Goal: Navigation & Orientation: Understand site structure

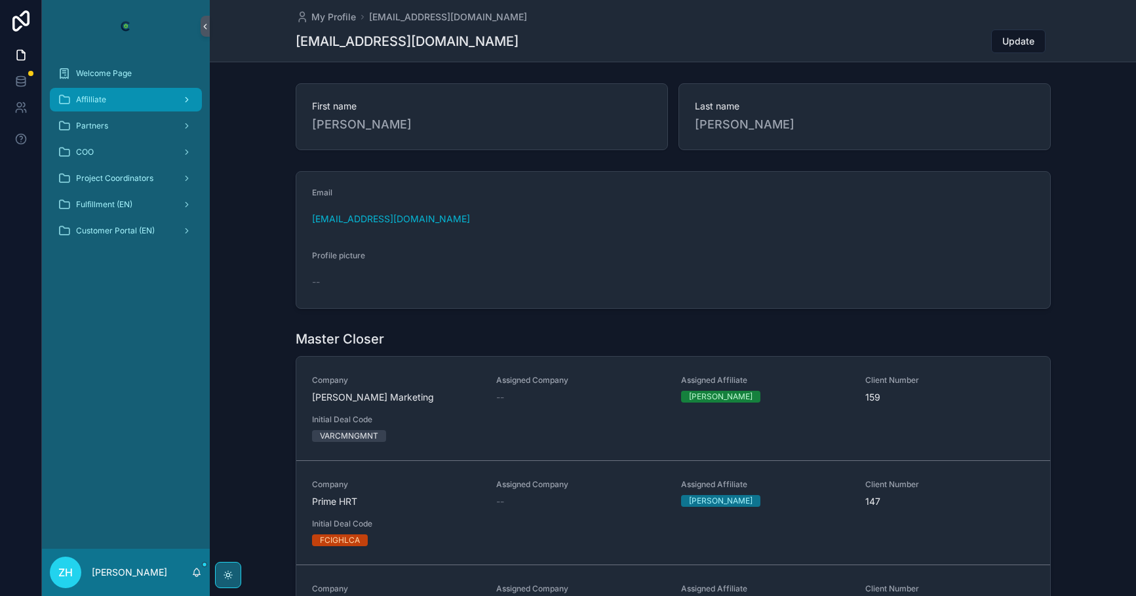
click at [152, 100] on div "Affilliate" at bounding box center [126, 99] width 136 height 21
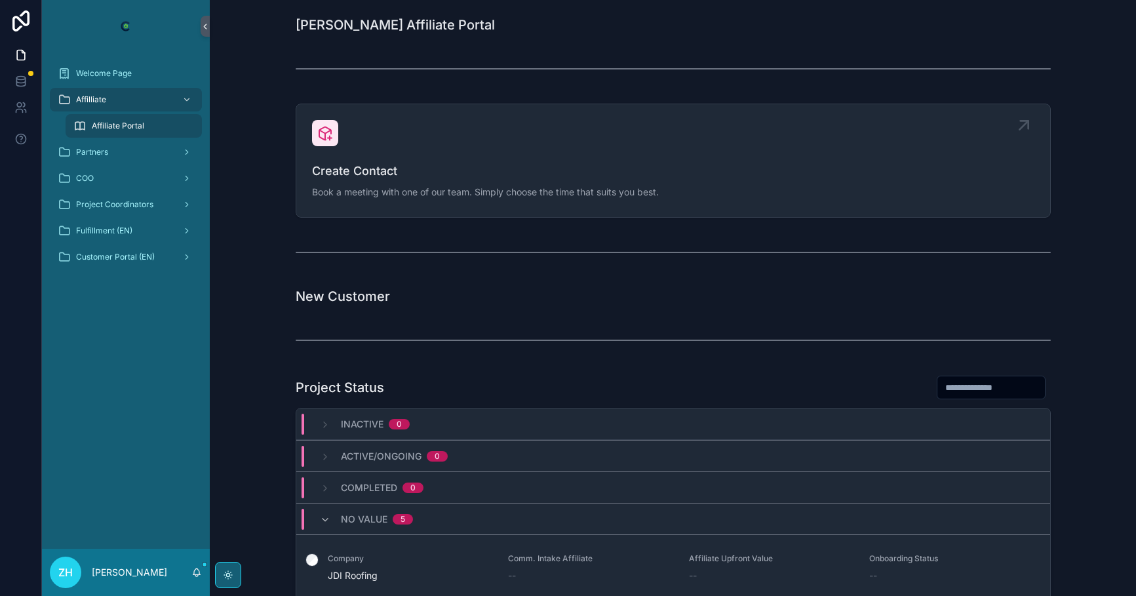
click at [1023, 125] on icon "scrollable content" at bounding box center [1023, 125] width 21 height 21
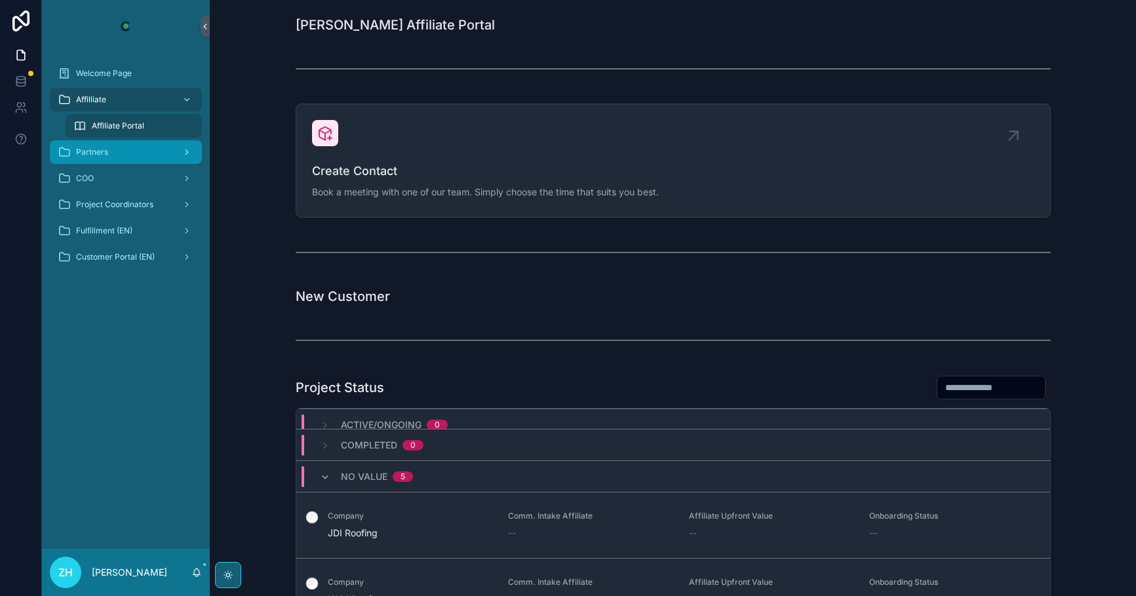
click at [84, 161] on div "Partners" at bounding box center [126, 152] width 136 height 21
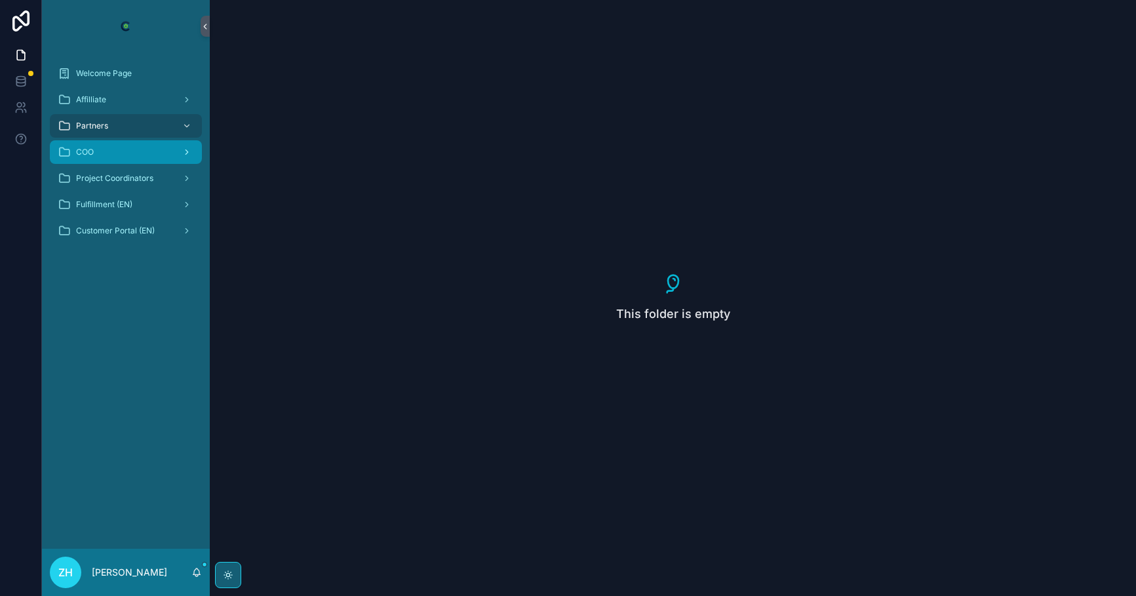
click at [169, 151] on div "COO" at bounding box center [126, 152] width 136 height 21
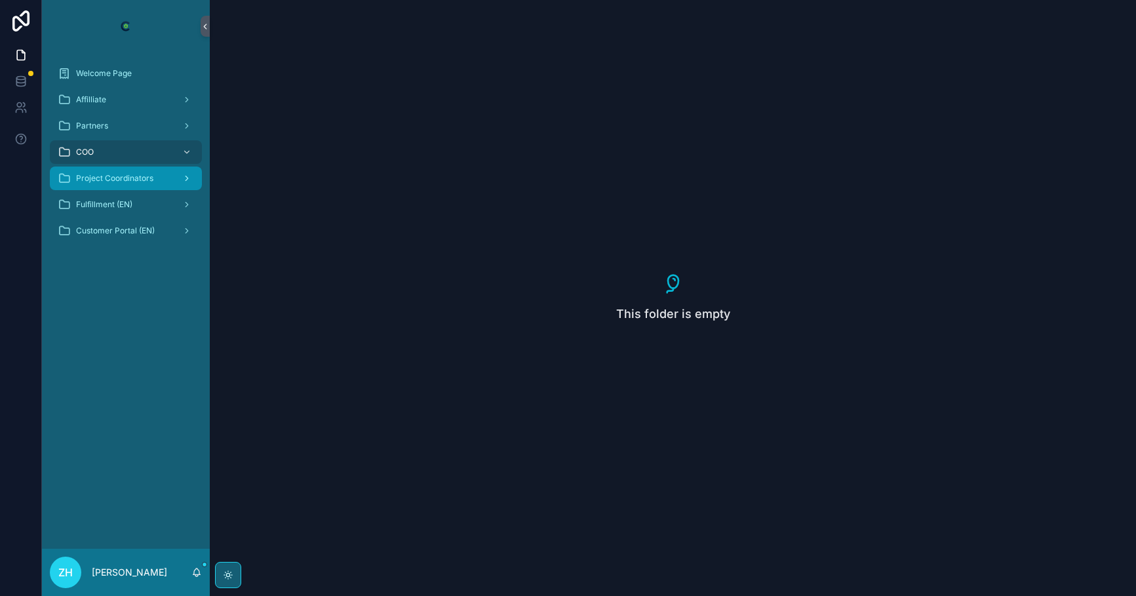
click at [154, 175] on div "Project Coordinators" at bounding box center [126, 178] width 136 height 21
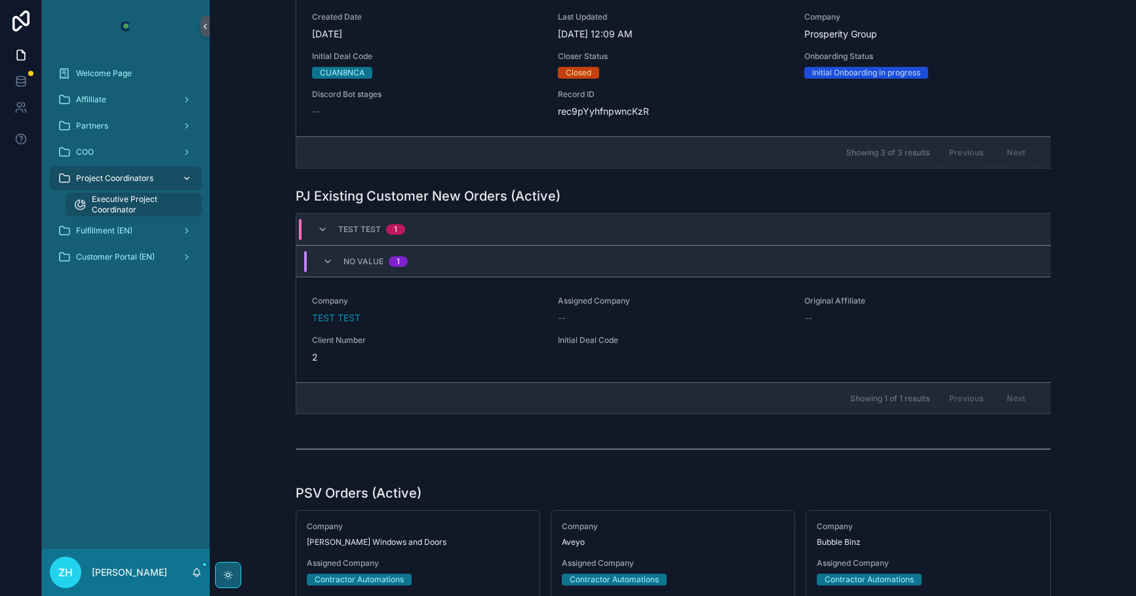
scroll to position [1640, 0]
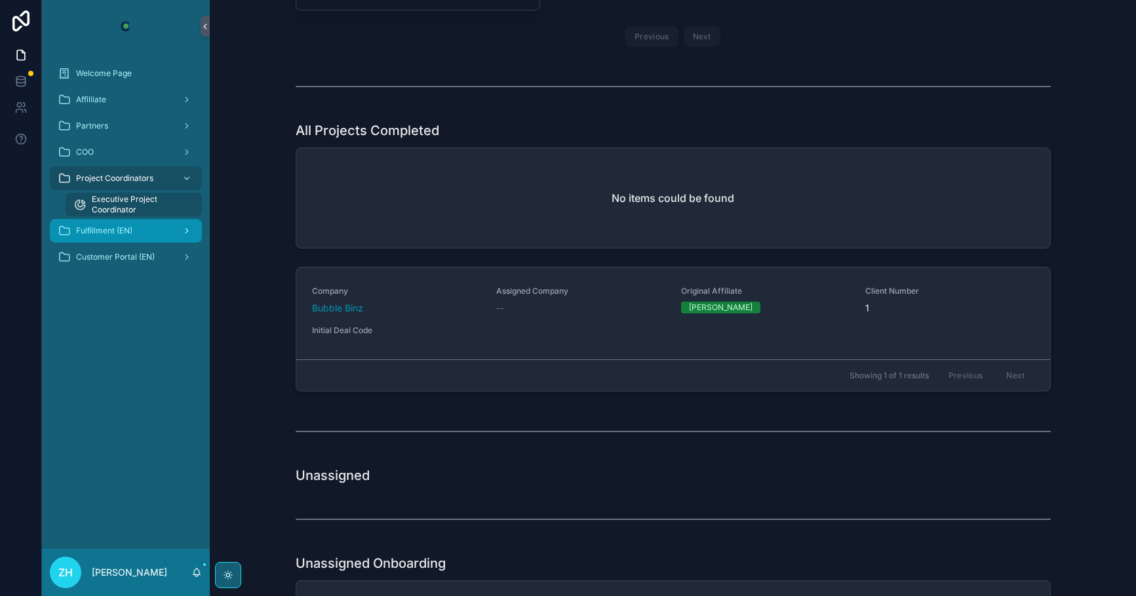
click at [154, 232] on div "Fulfillment (EN)" at bounding box center [126, 230] width 136 height 21
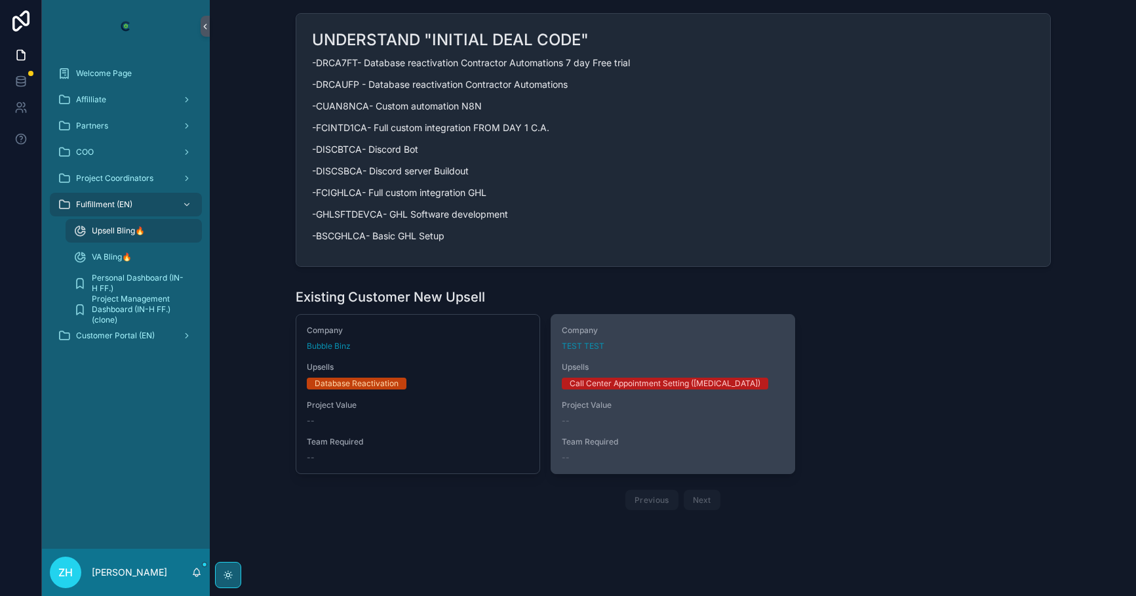
scroll to position [157, 0]
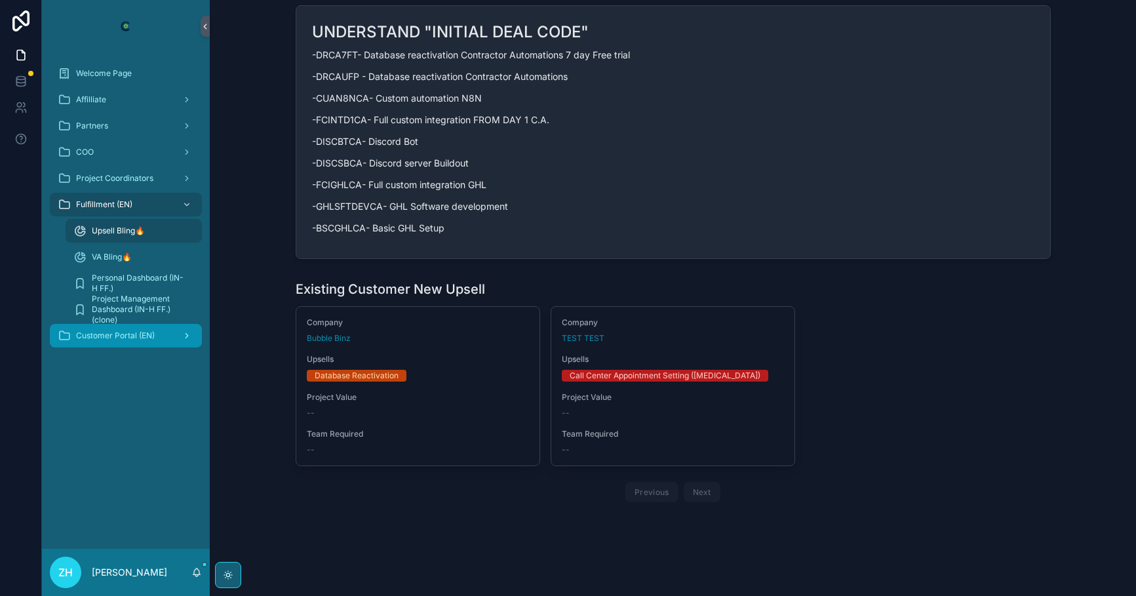
click at [127, 341] on div "Customer Portal (EN)" at bounding box center [126, 335] width 136 height 21
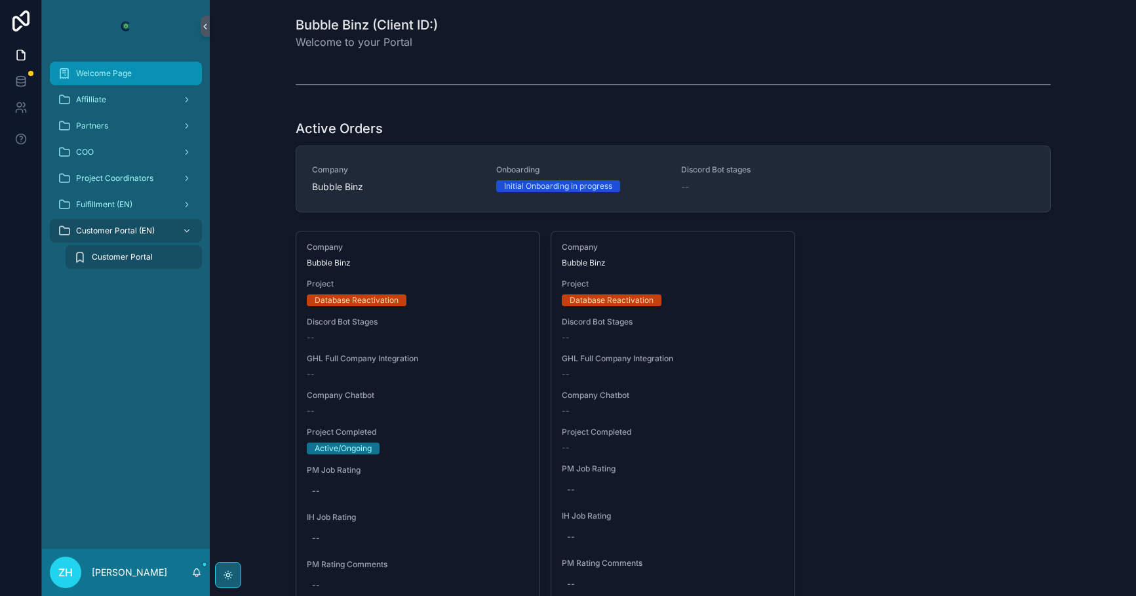
click at [144, 75] on div "Welcome Page" at bounding box center [126, 73] width 136 height 21
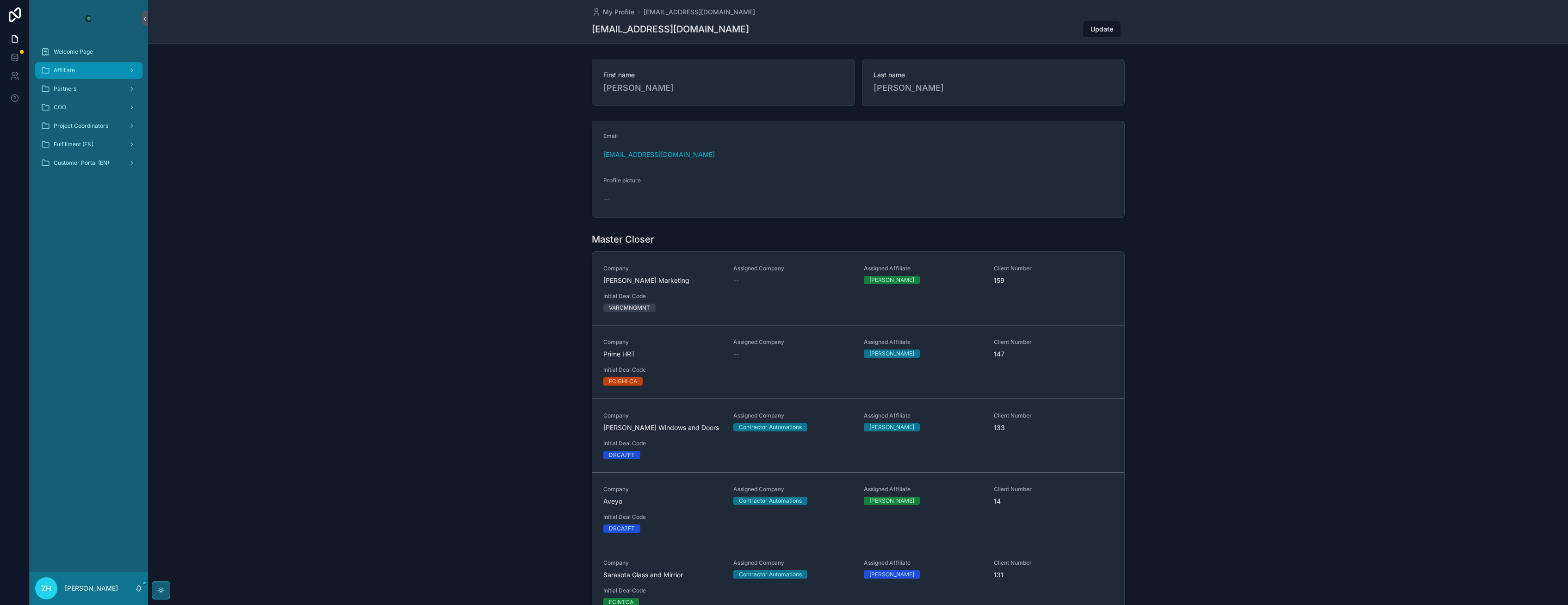
click at [108, 71] on div "Affilliate" at bounding box center [89, 70] width 96 height 15
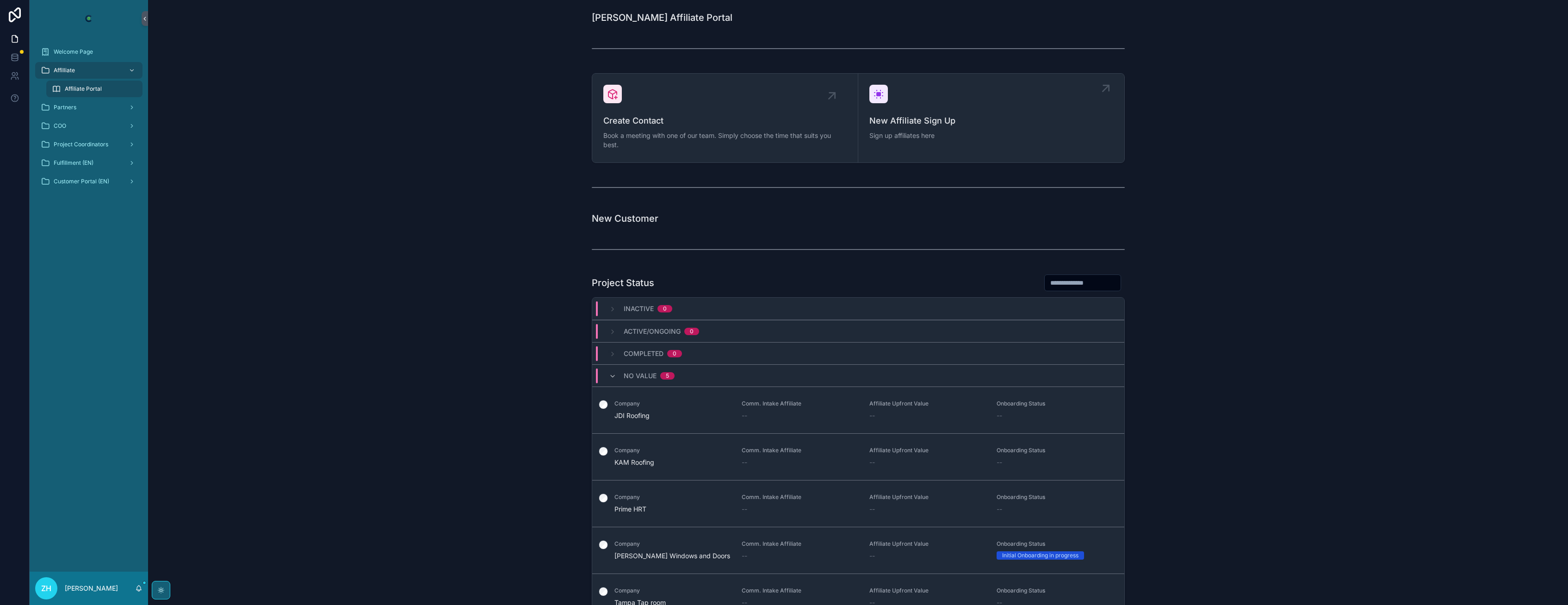
click at [1105, 84] on icon "scrollable content" at bounding box center [1105, 88] width 15 height 15
click at [1101, 90] on icon "scrollable content" at bounding box center [1105, 88] width 15 height 15
